Goal: Task Accomplishment & Management: Manage account settings

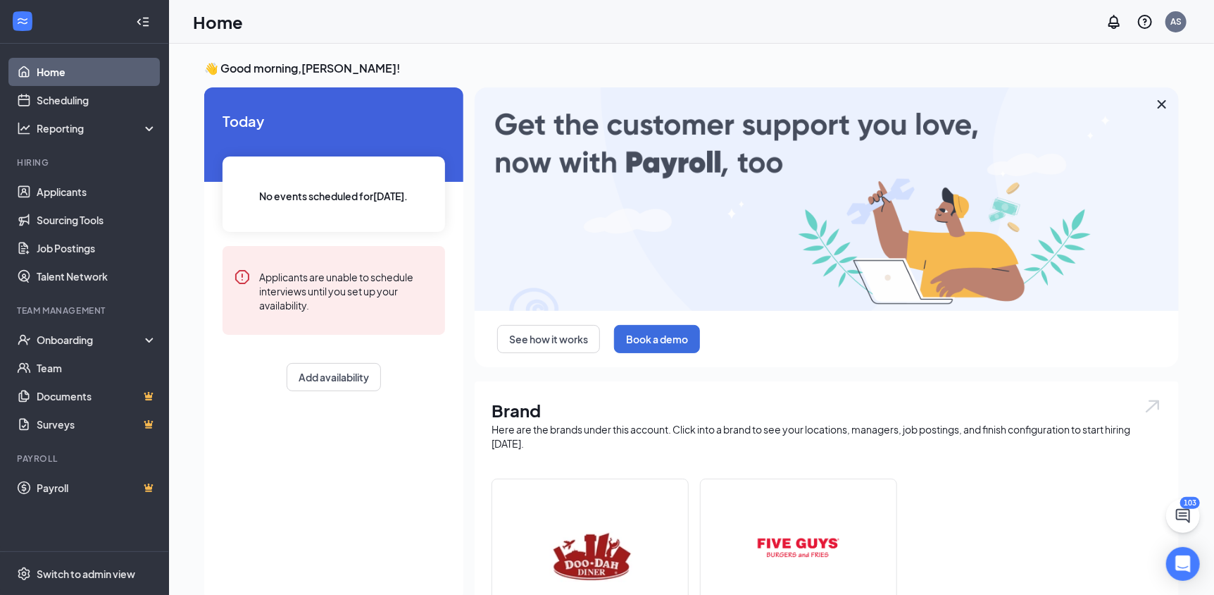
click at [545, 530] on img at bounding box center [590, 556] width 90 height 90
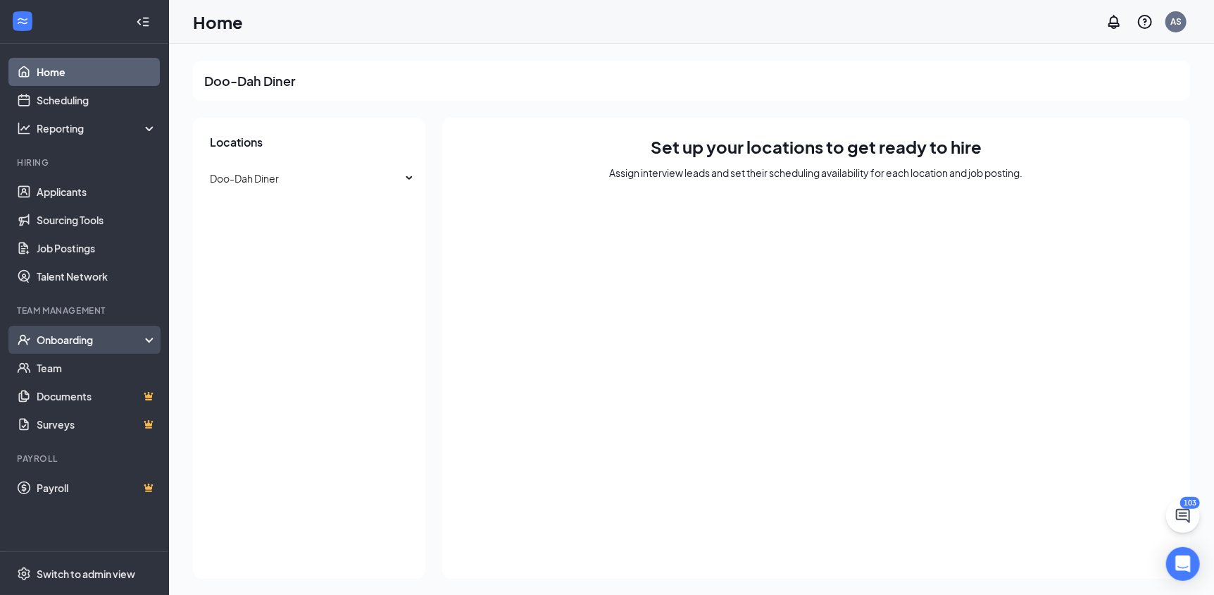
click at [94, 344] on div "Onboarding" at bounding box center [91, 339] width 108 height 14
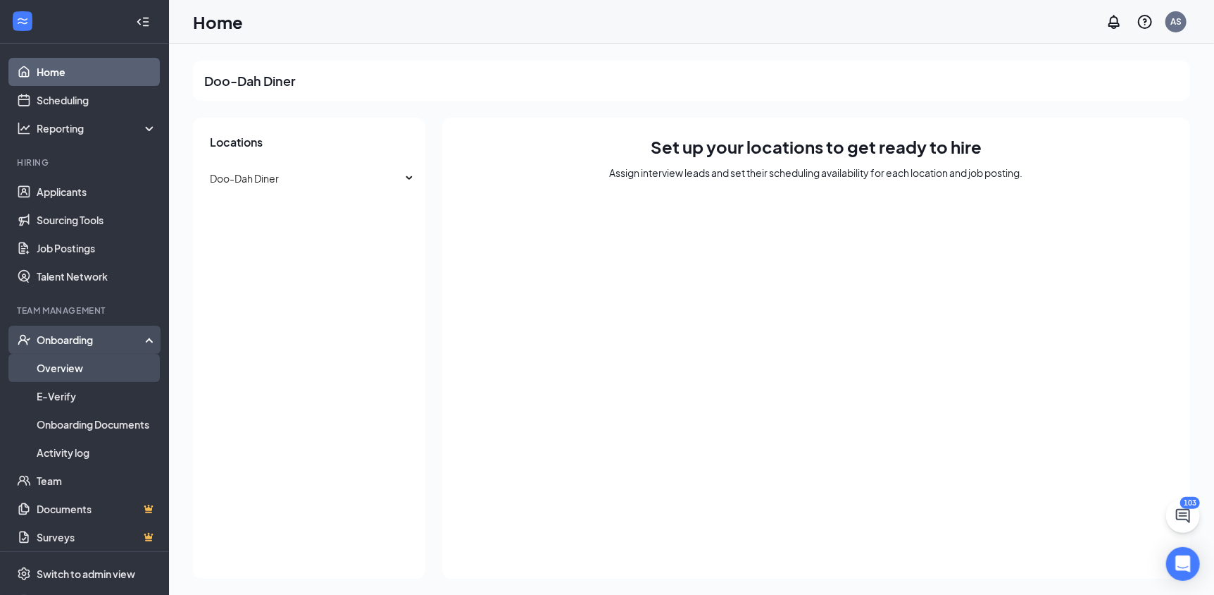
click at [87, 367] on link "Overview" at bounding box center [97, 368] width 120 height 28
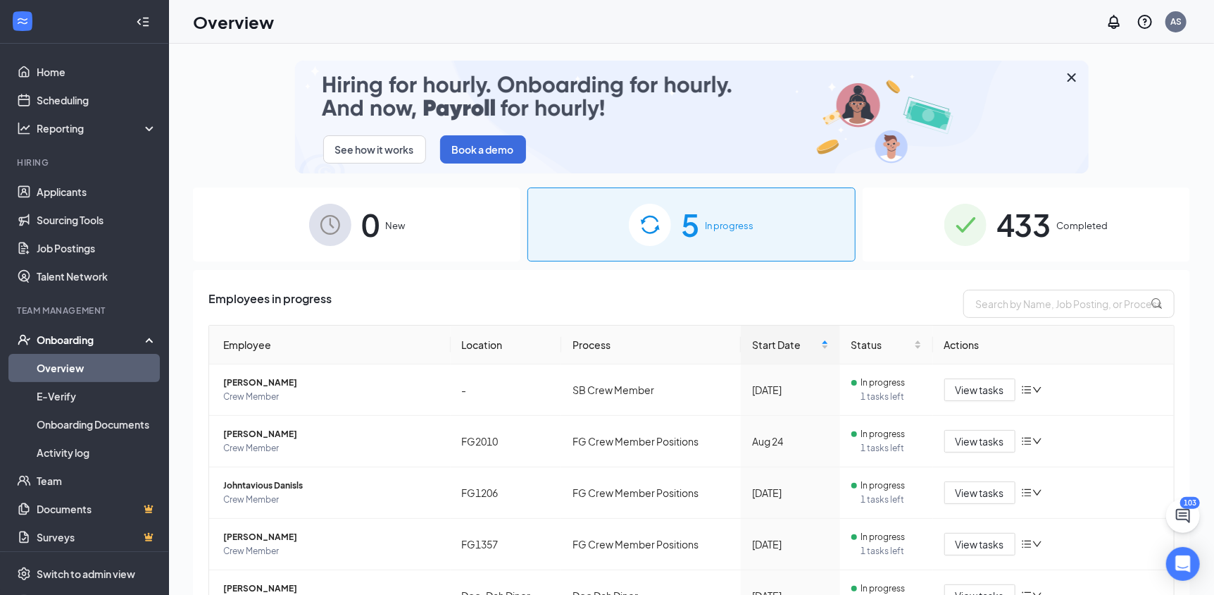
click at [1021, 243] on span "433" at bounding box center [1024, 224] width 55 height 49
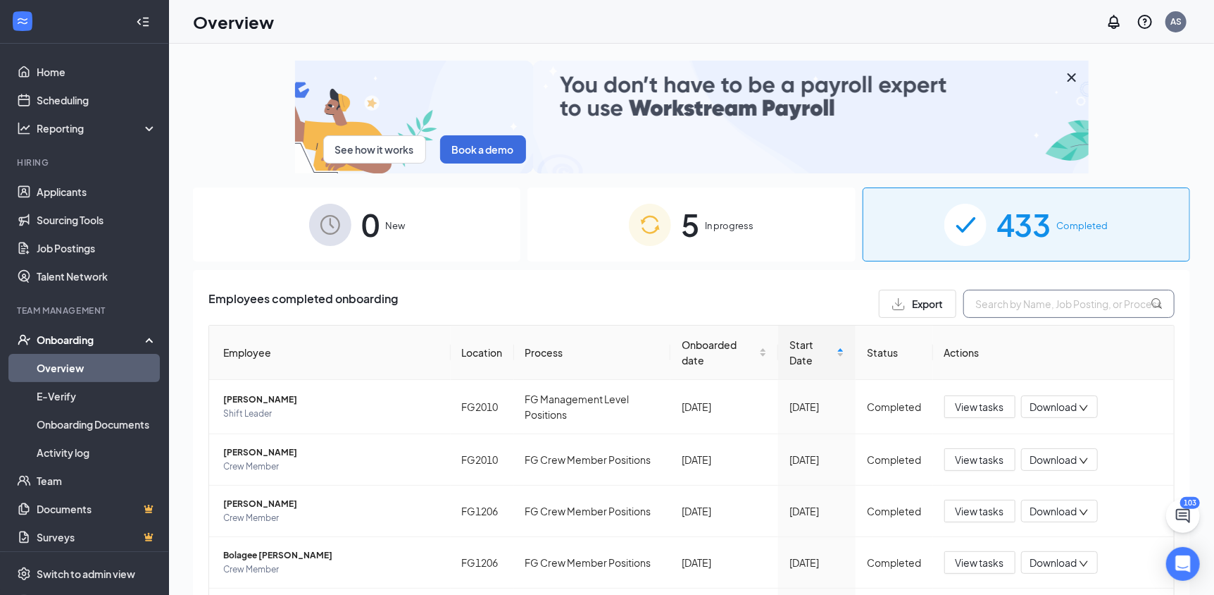
click at [1018, 306] on input "text" at bounding box center [1069, 304] width 211 height 28
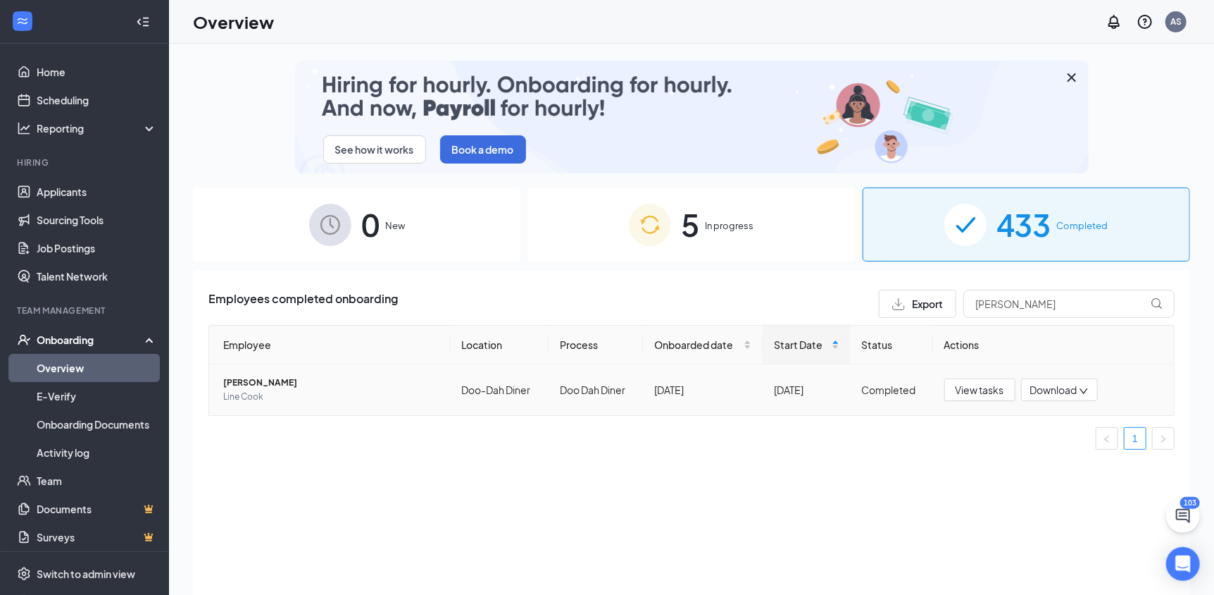
click at [315, 392] on span "Line Cook" at bounding box center [331, 397] width 216 height 14
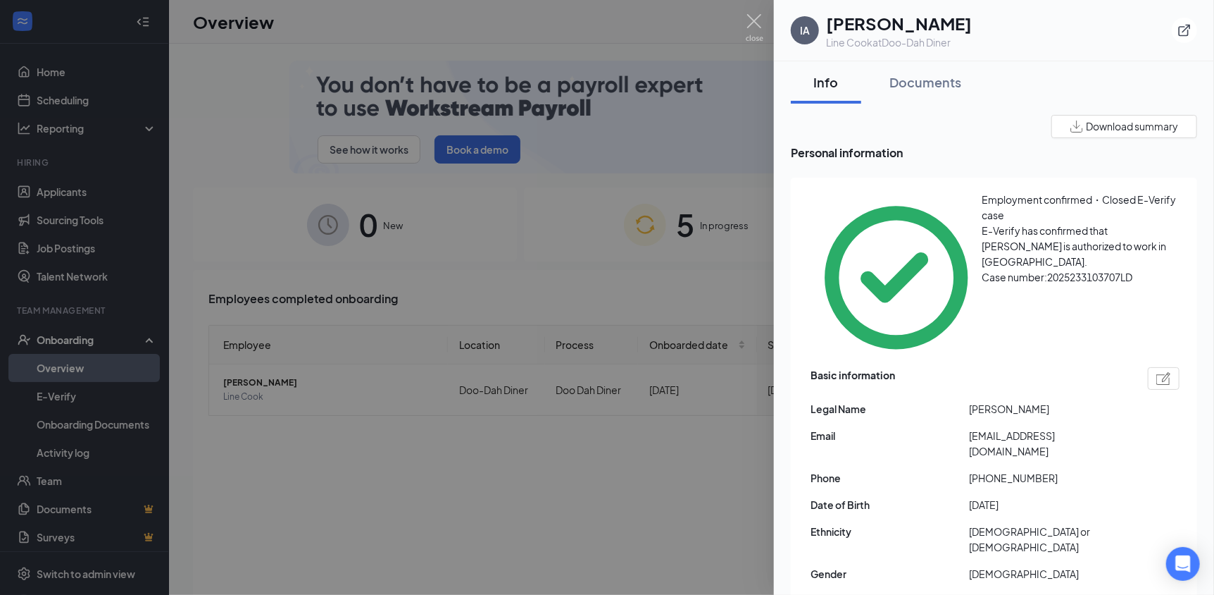
click at [597, 462] on div at bounding box center [607, 297] width 1214 height 595
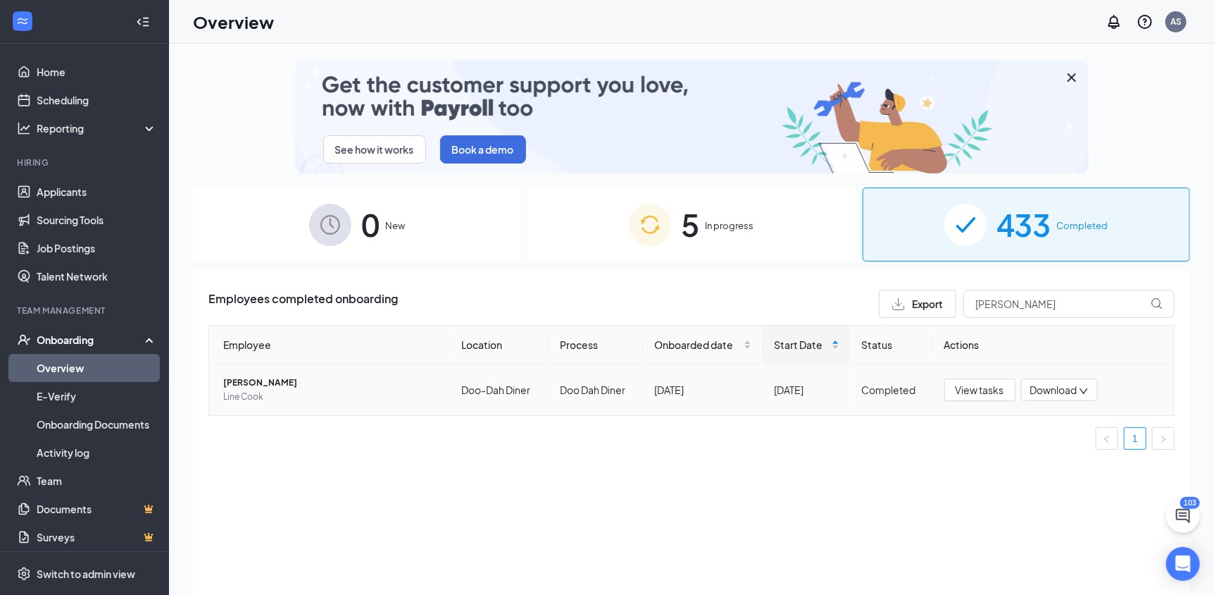
click at [1059, 392] on span "Download" at bounding box center [1054, 390] width 47 height 15
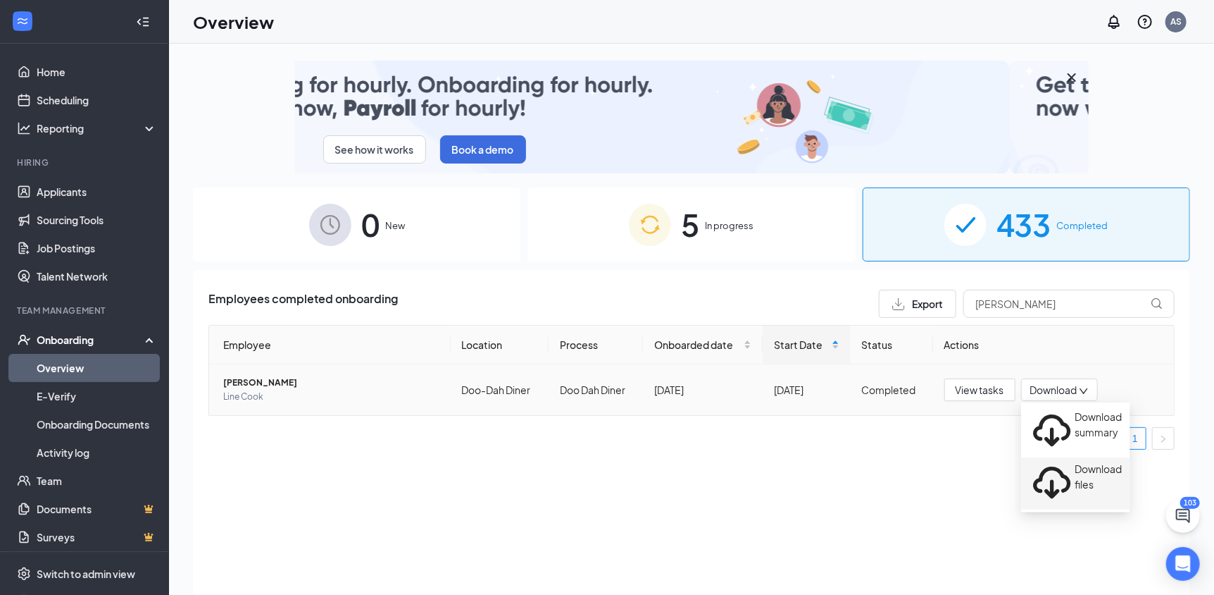
click at [1075, 461] on div "Download files" at bounding box center [1076, 483] width 92 height 45
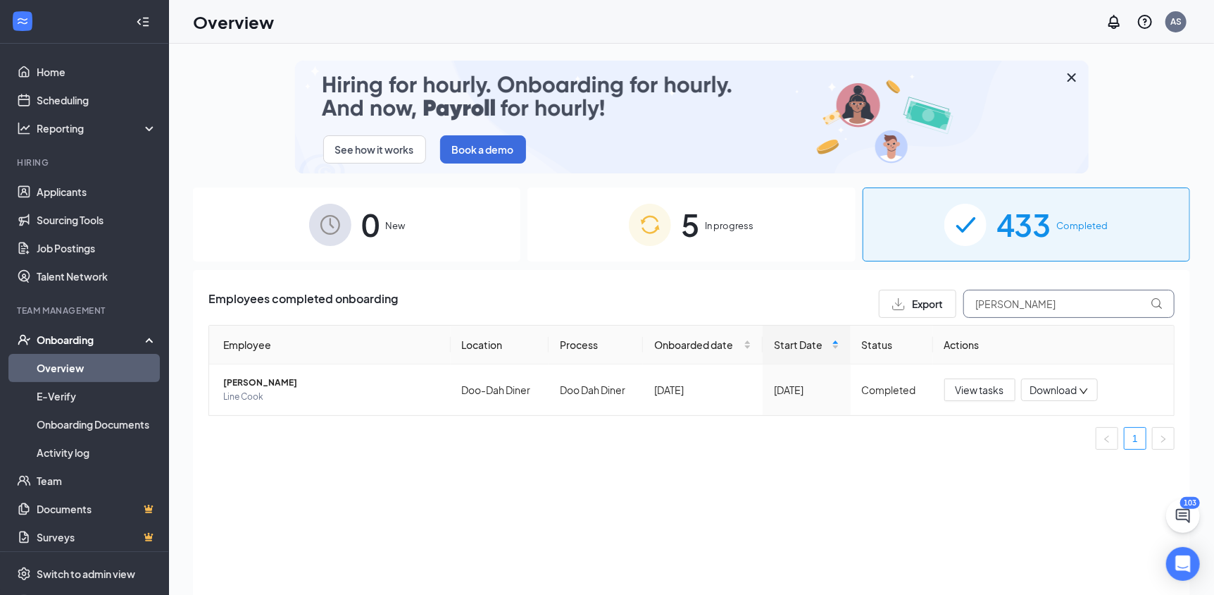
drag, startPoint x: 995, startPoint y: 302, endPoint x: 857, endPoint y: 298, distance: 137.4
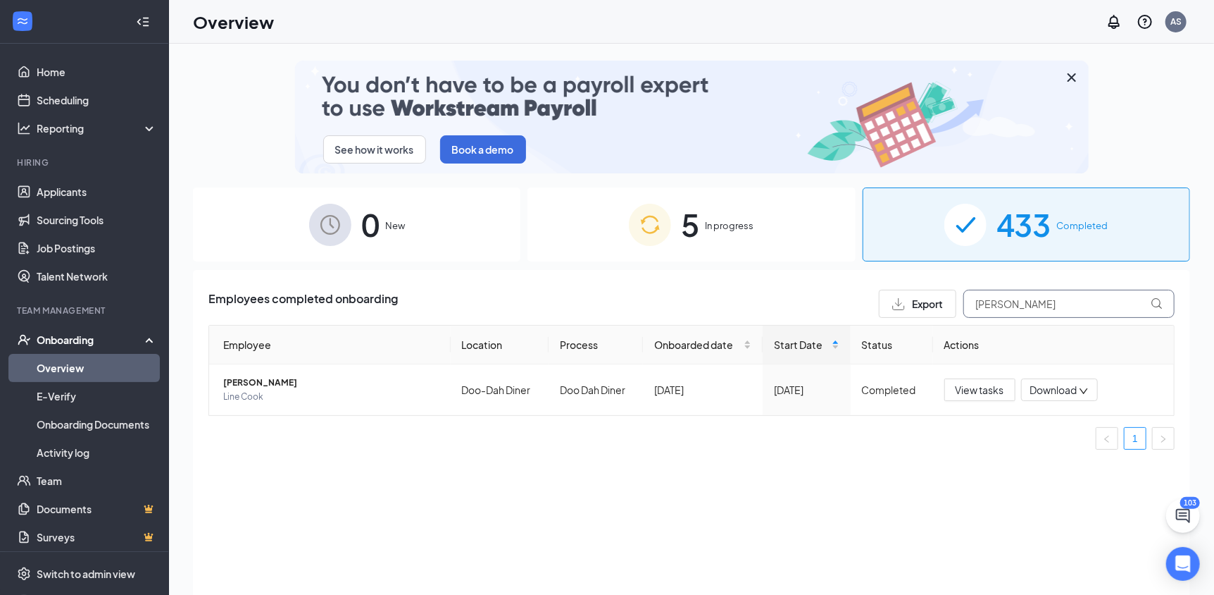
click at [857, 298] on div "Employees completed onboarding Export [PERSON_NAME]" at bounding box center [692, 304] width 966 height 28
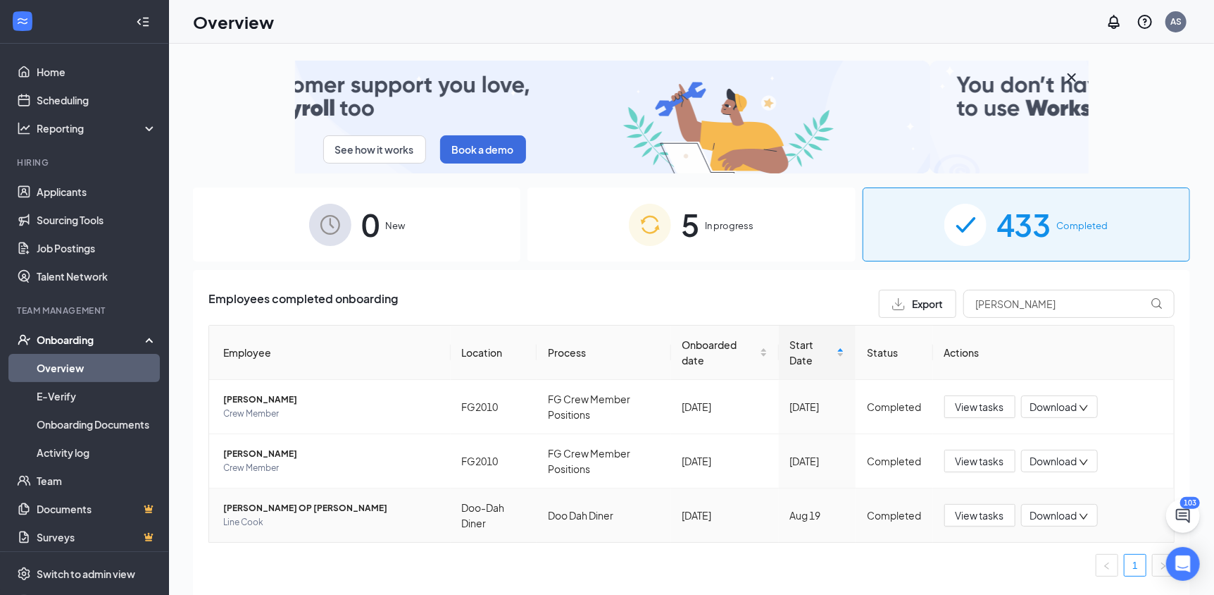
click at [322, 525] on span "Line Cook" at bounding box center [331, 522] width 216 height 14
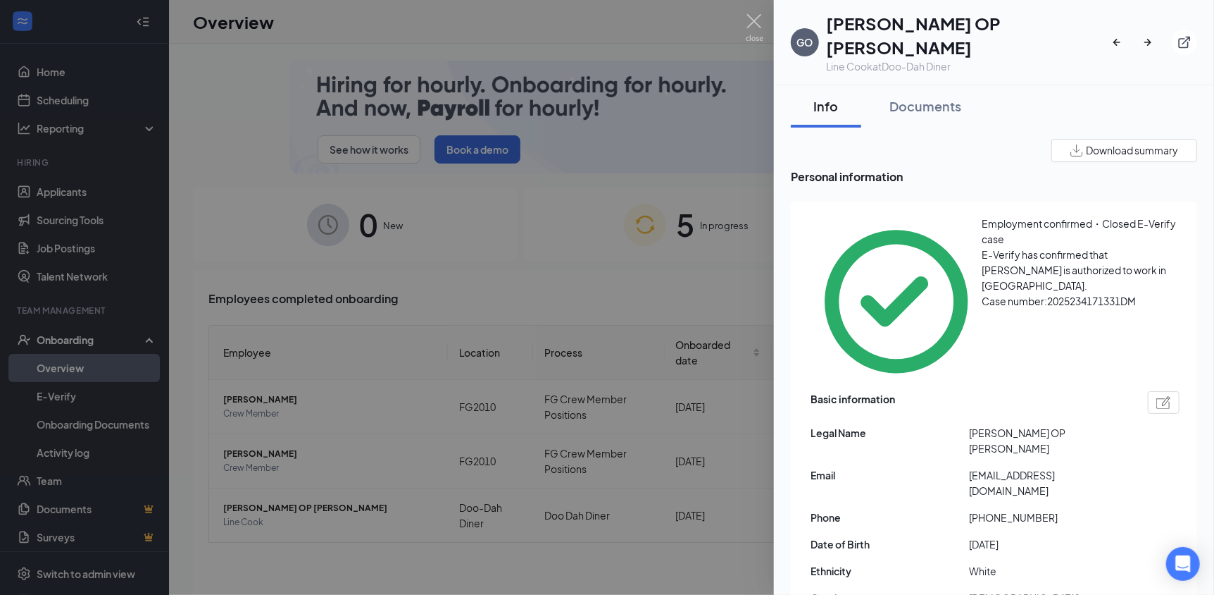
click at [662, 289] on div at bounding box center [607, 297] width 1214 height 595
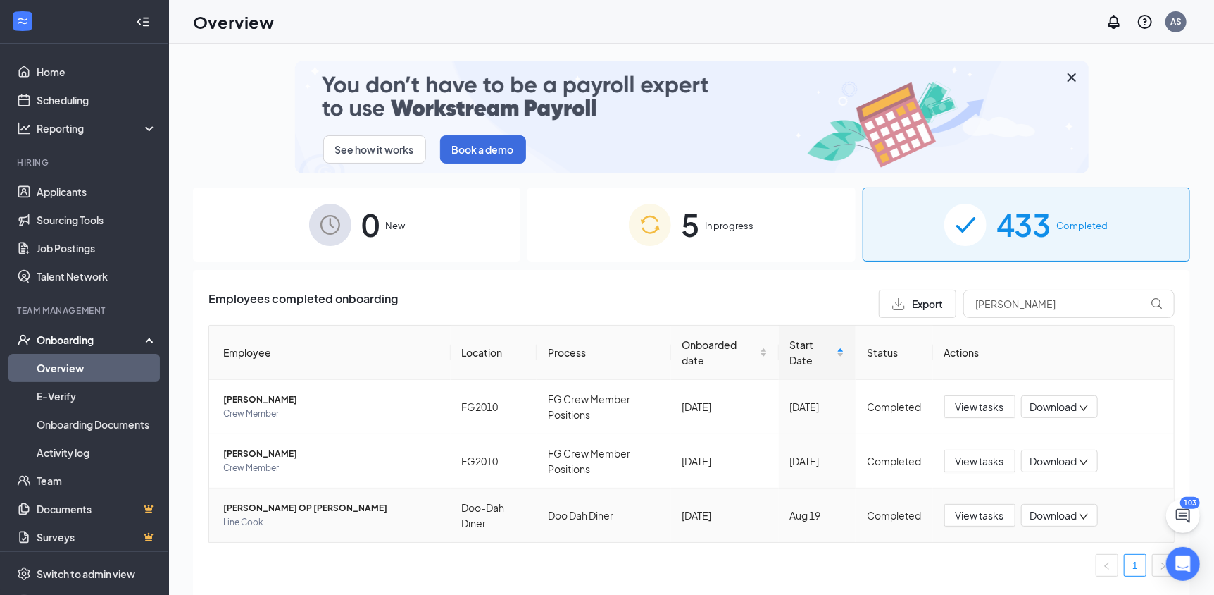
click at [1062, 520] on span "Download" at bounding box center [1054, 515] width 47 height 15
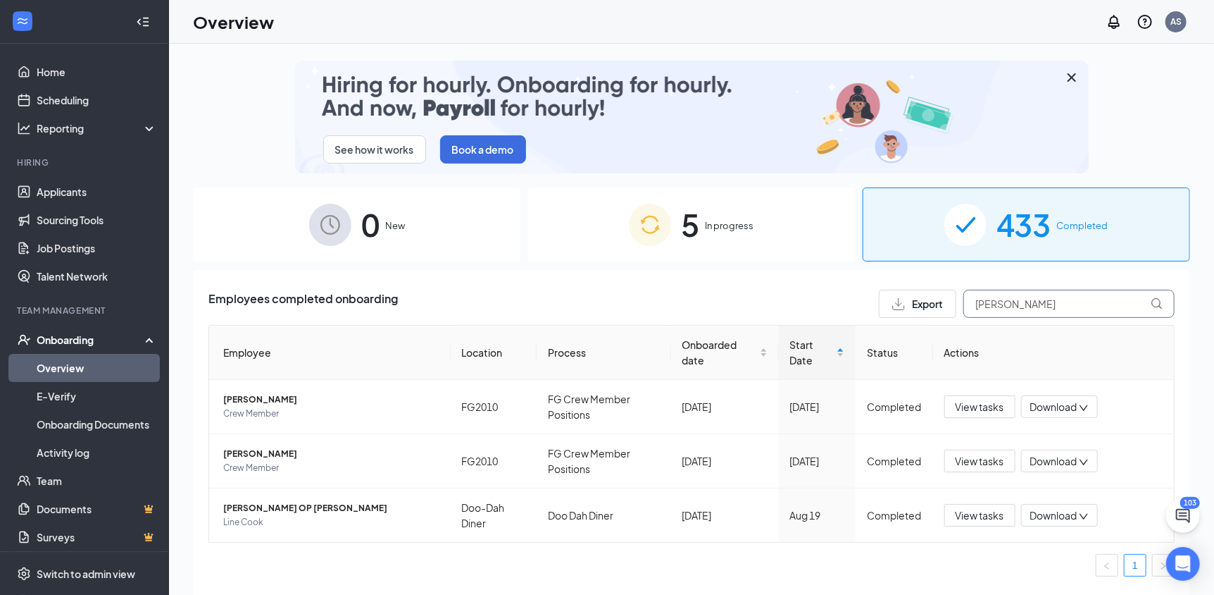
click at [1017, 299] on input "[PERSON_NAME]" at bounding box center [1069, 304] width 211 height 28
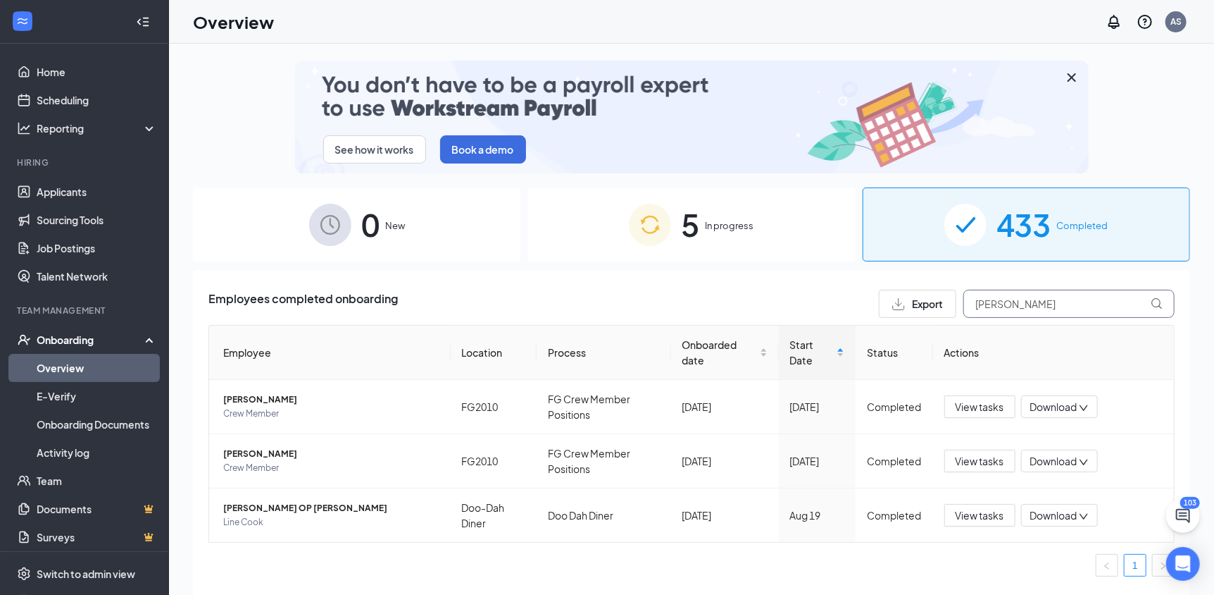
drag, startPoint x: 1020, startPoint y: 304, endPoint x: 871, endPoint y: 301, distance: 149.4
click at [879, 301] on div "Export [PERSON_NAME]" at bounding box center [1027, 304] width 296 height 28
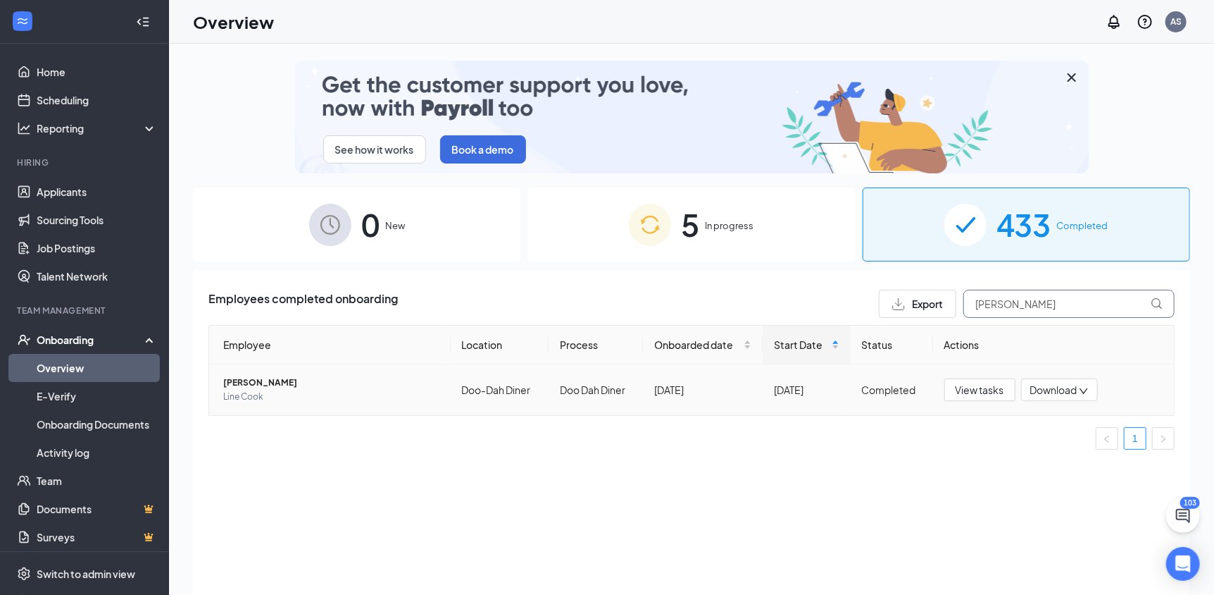
type input "[PERSON_NAME]"
click at [1045, 387] on span "Download" at bounding box center [1054, 390] width 47 height 15
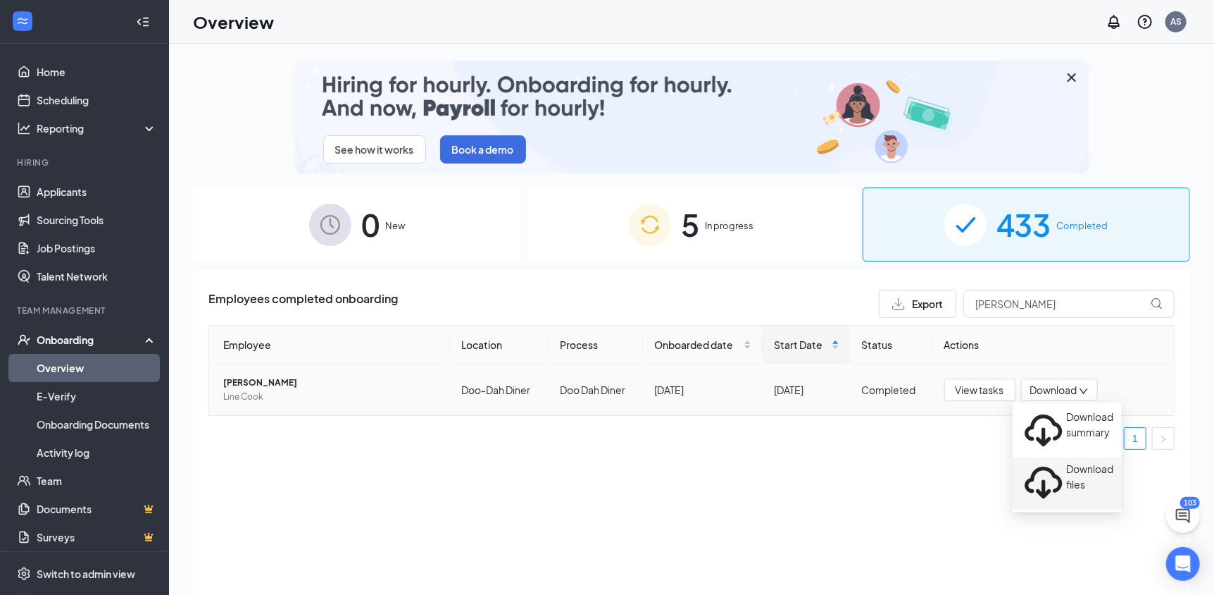
click at [1044, 464] on li "Download files" at bounding box center [1067, 483] width 109 height 52
